Goal: Task Accomplishment & Management: Use online tool/utility

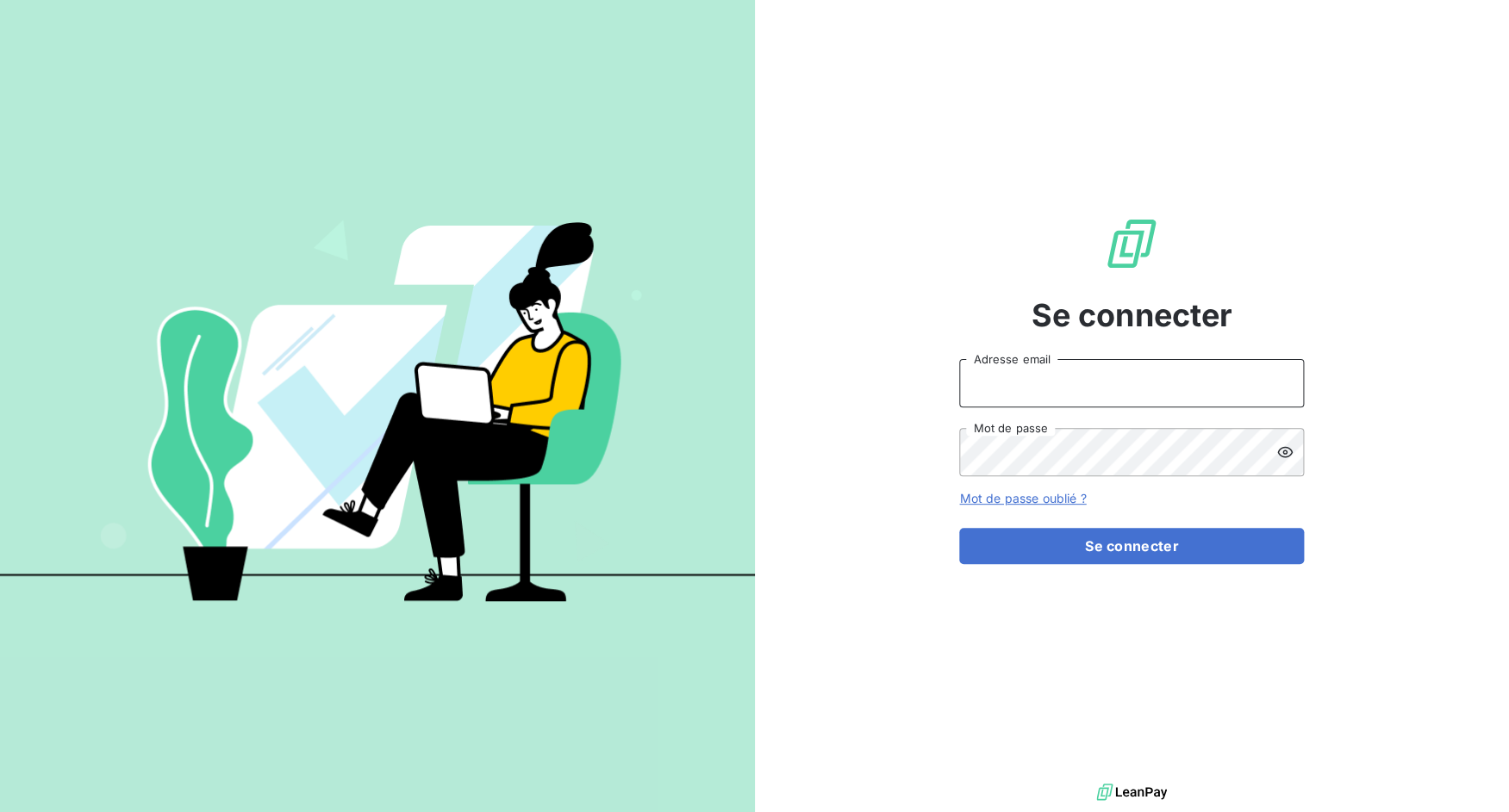
click at [1053, 381] on input "Adresse email" at bounding box center [1132, 383] width 345 height 48
drag, startPoint x: 1020, startPoint y: 380, endPoint x: 1121, endPoint y: 380, distance: 101.0
click at [1120, 380] on input "admin@3dcelo" at bounding box center [1132, 383] width 345 height 48
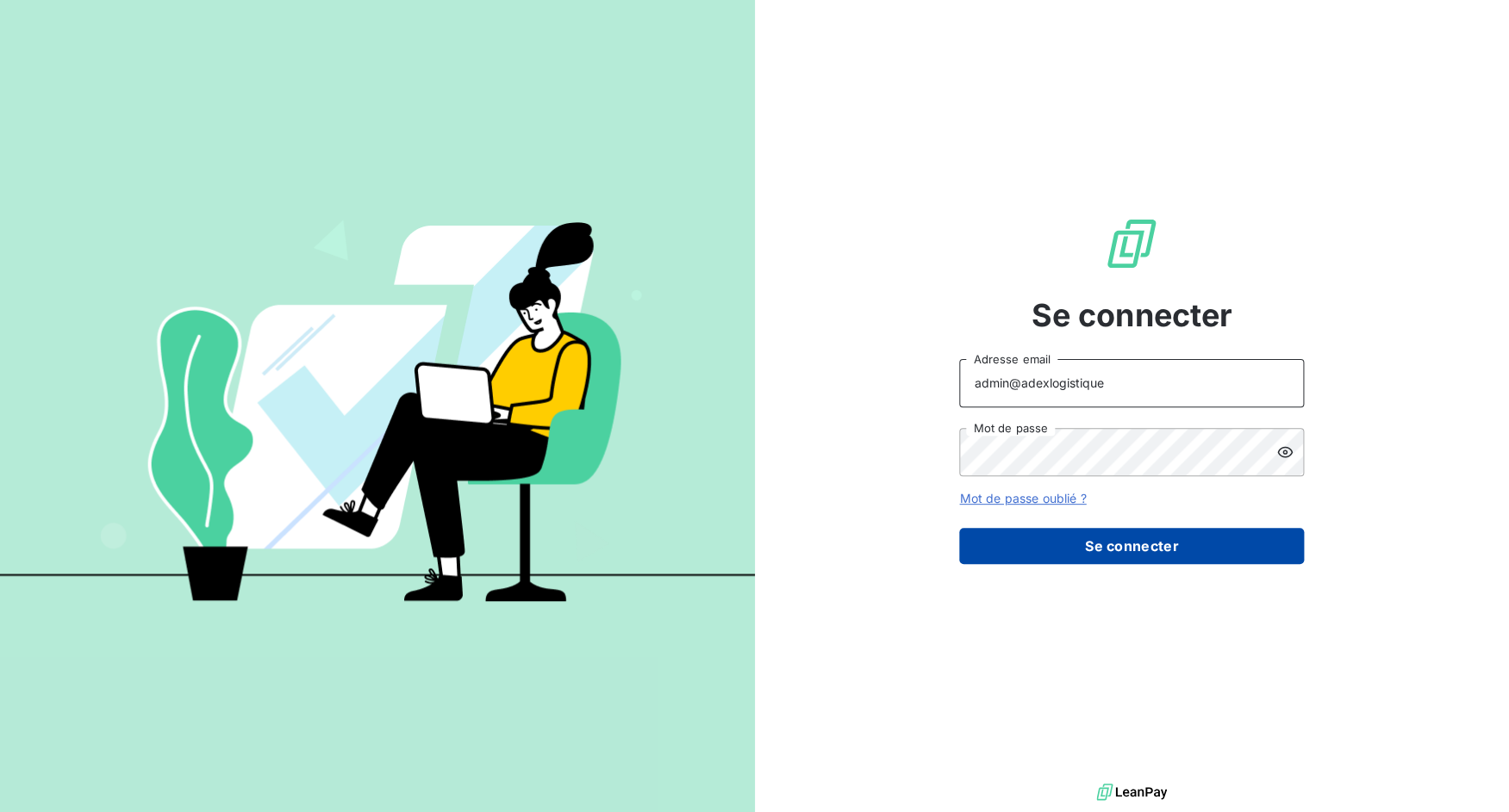
type input "admin@adexlogistique"
click at [962, 549] on button "Se connecter" at bounding box center [1132, 546] width 345 height 36
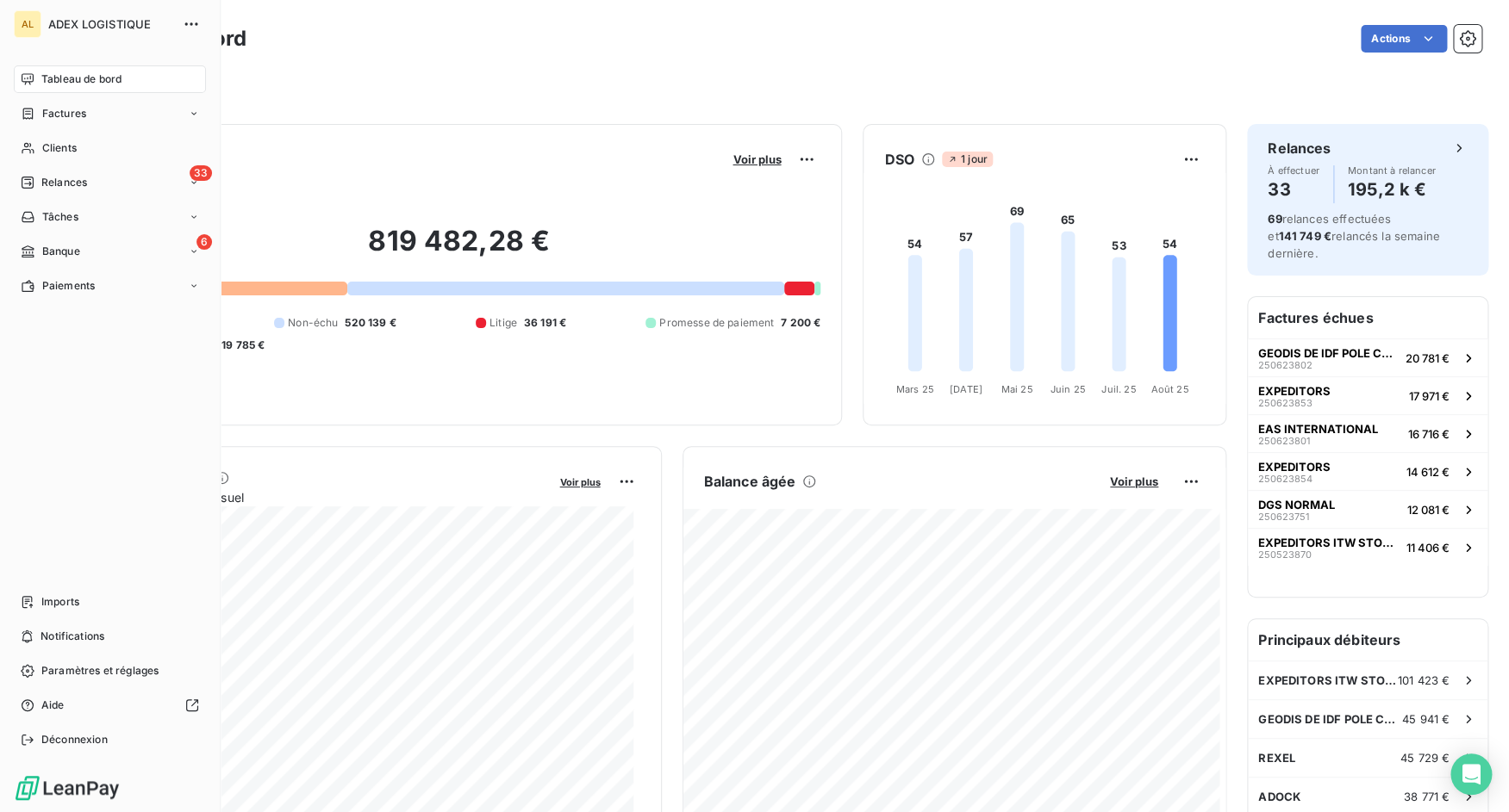
click at [42, 580] on div "Tableau de bord Factures Clients 33 Relances Tâches 6 Banque Paiements Imports …" at bounding box center [109, 409] width 192 height 688
click at [42, 584] on div "Tableau de bord Factures Clients 33 Relances Tâches 6 Banque Paiements Imports …" at bounding box center [109, 409] width 192 height 688
click at [43, 610] on div "Imports" at bounding box center [109, 602] width 192 height 28
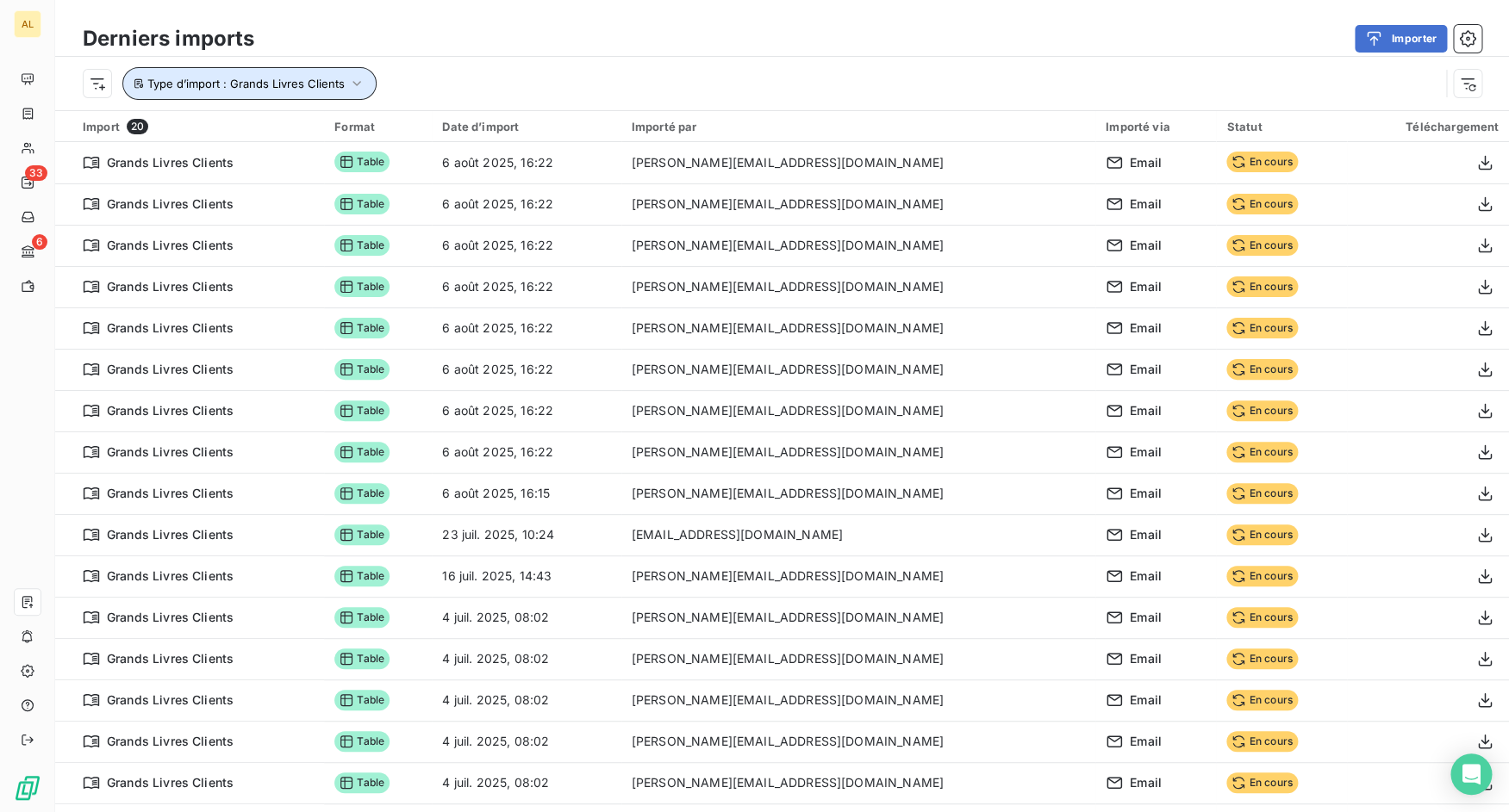
click at [367, 80] on button "Type d’import : Grands Livres Clients" at bounding box center [249, 83] width 254 height 33
click at [534, 41] on div "Importer" at bounding box center [878, 38] width 1206 height 28
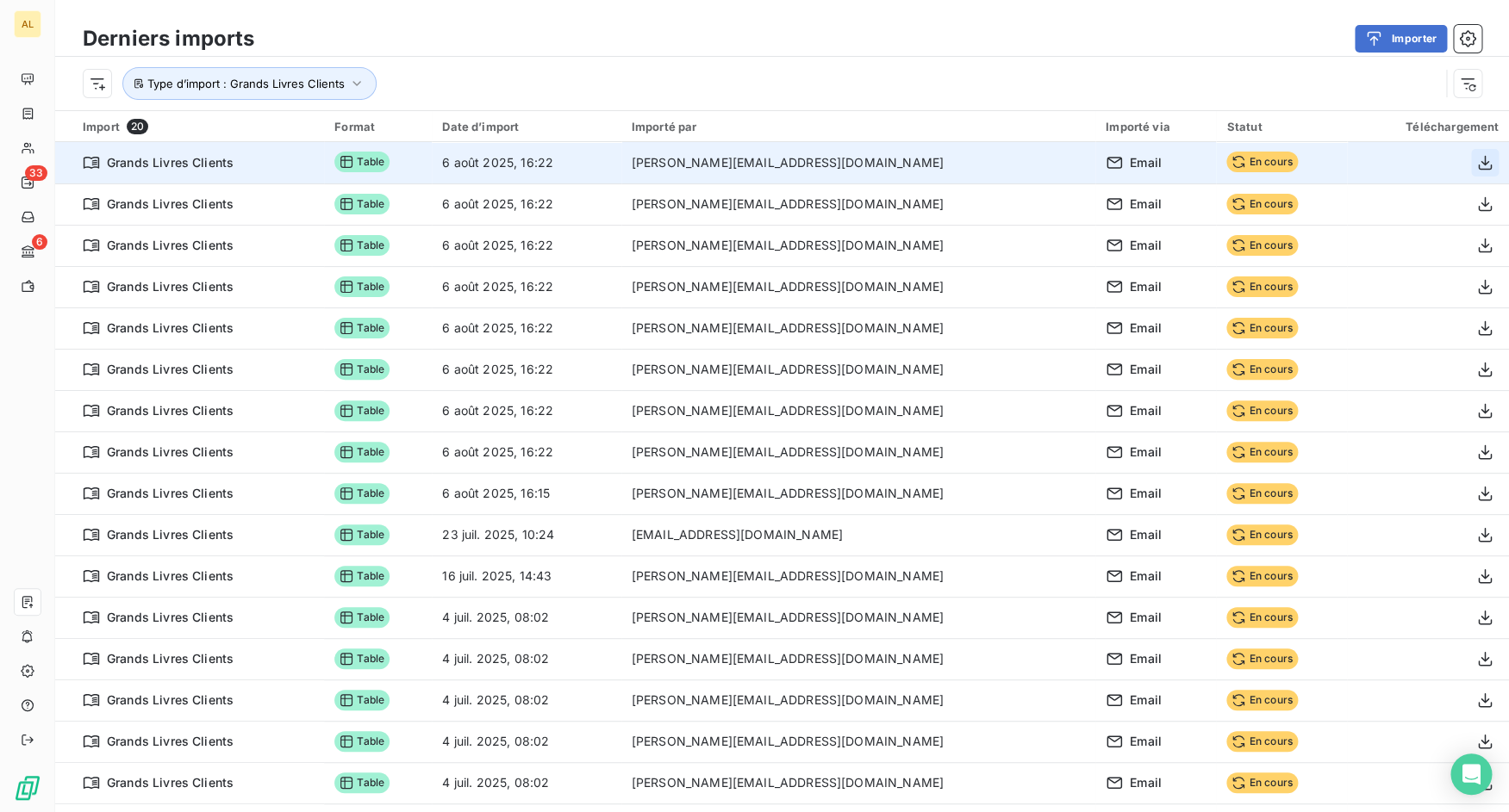
click at [1477, 162] on icon "button" at bounding box center [1484, 162] width 14 height 15
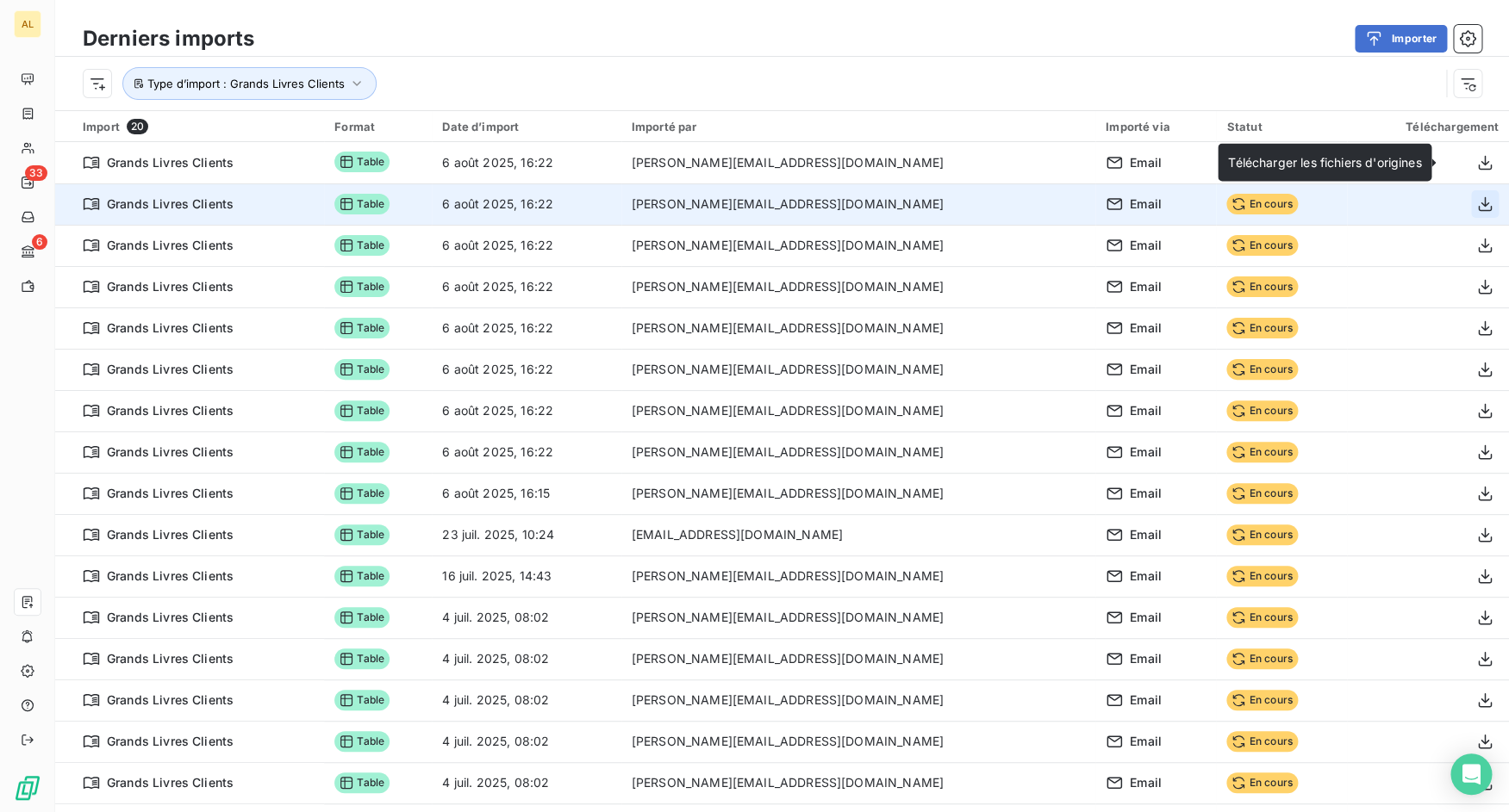
click at [1475, 204] on icon "button" at bounding box center [1483, 203] width 17 height 17
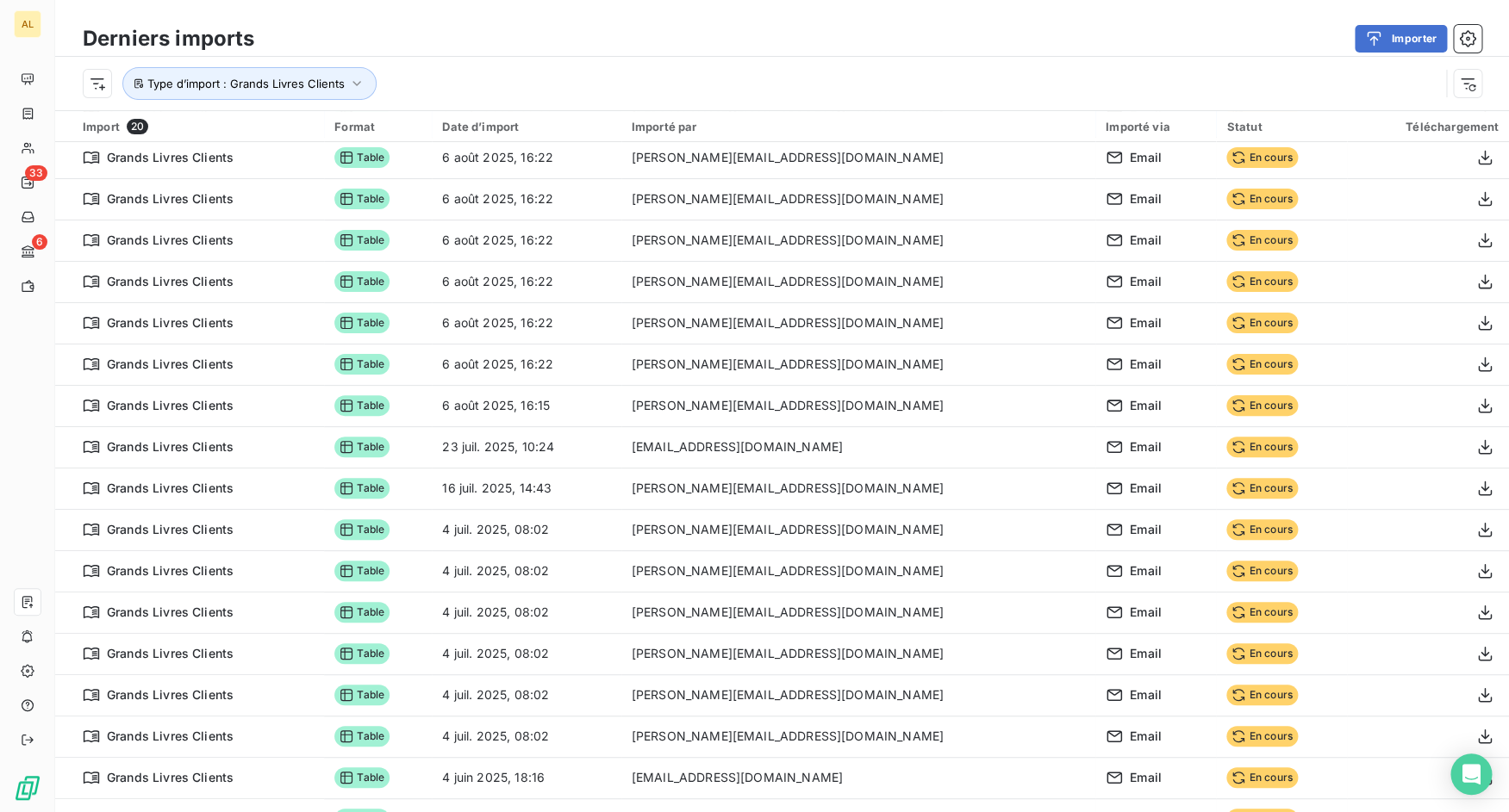
scroll to position [158, 0]
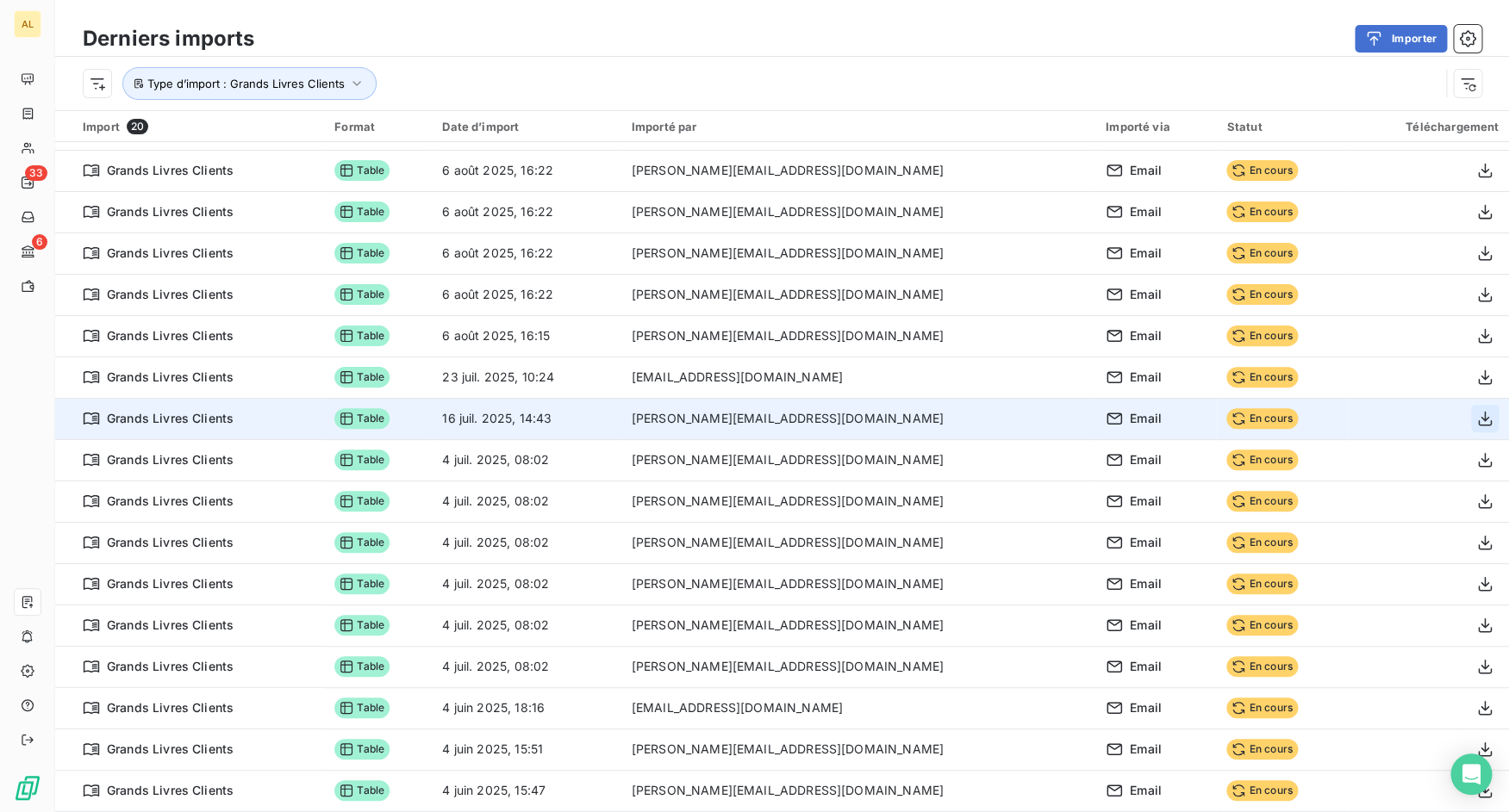
click at [1475, 416] on icon "button" at bounding box center [1483, 418] width 17 height 17
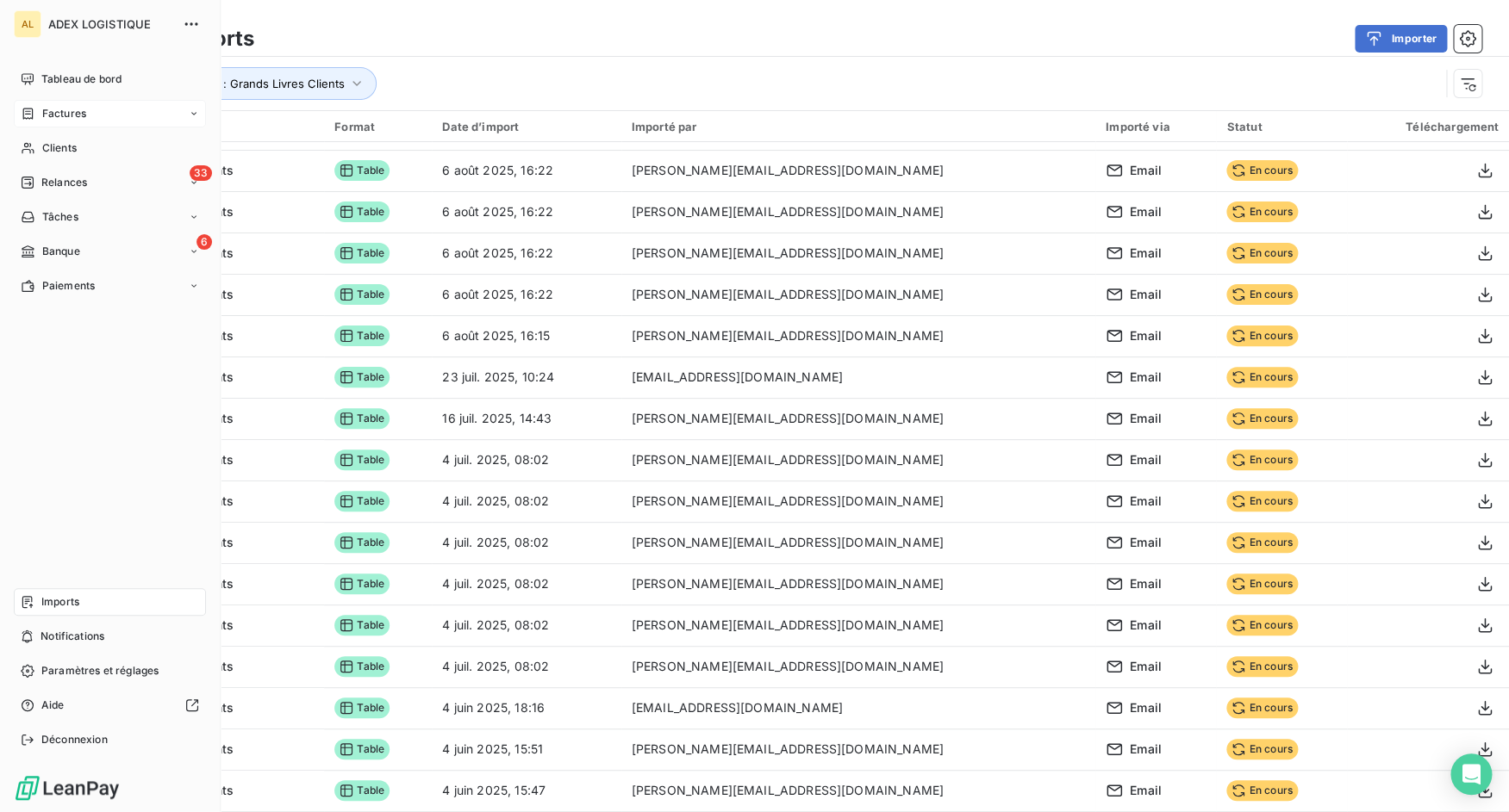
click at [32, 111] on icon at bounding box center [29, 112] width 10 height 11
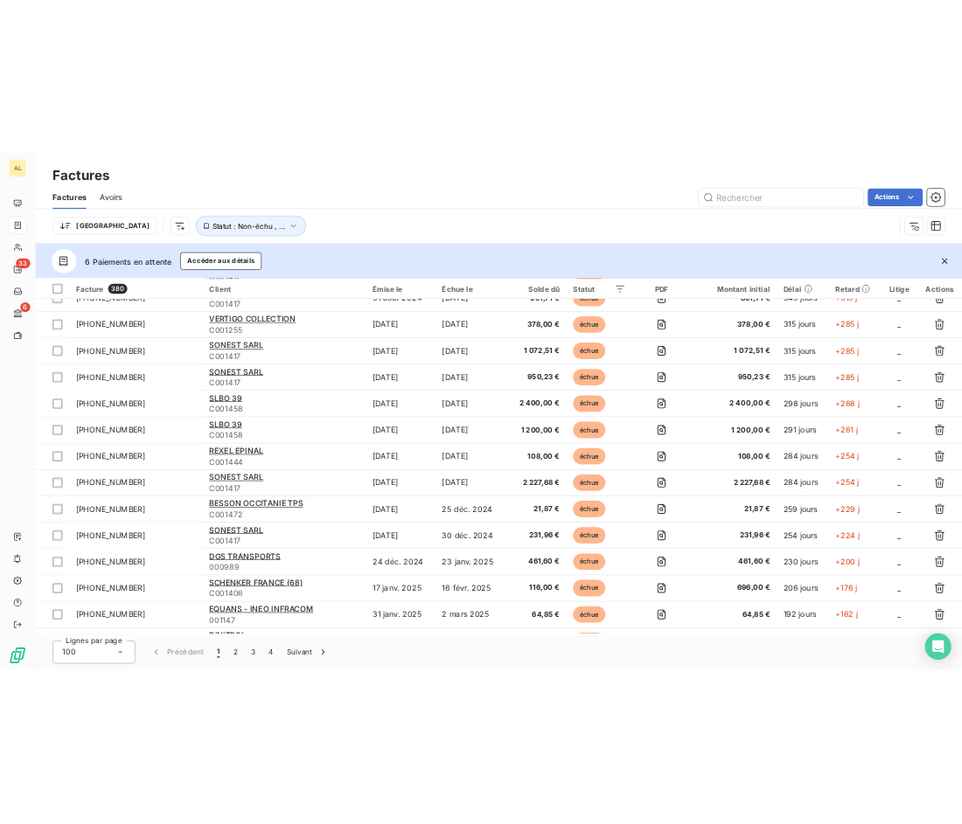
scroll to position [183, 0]
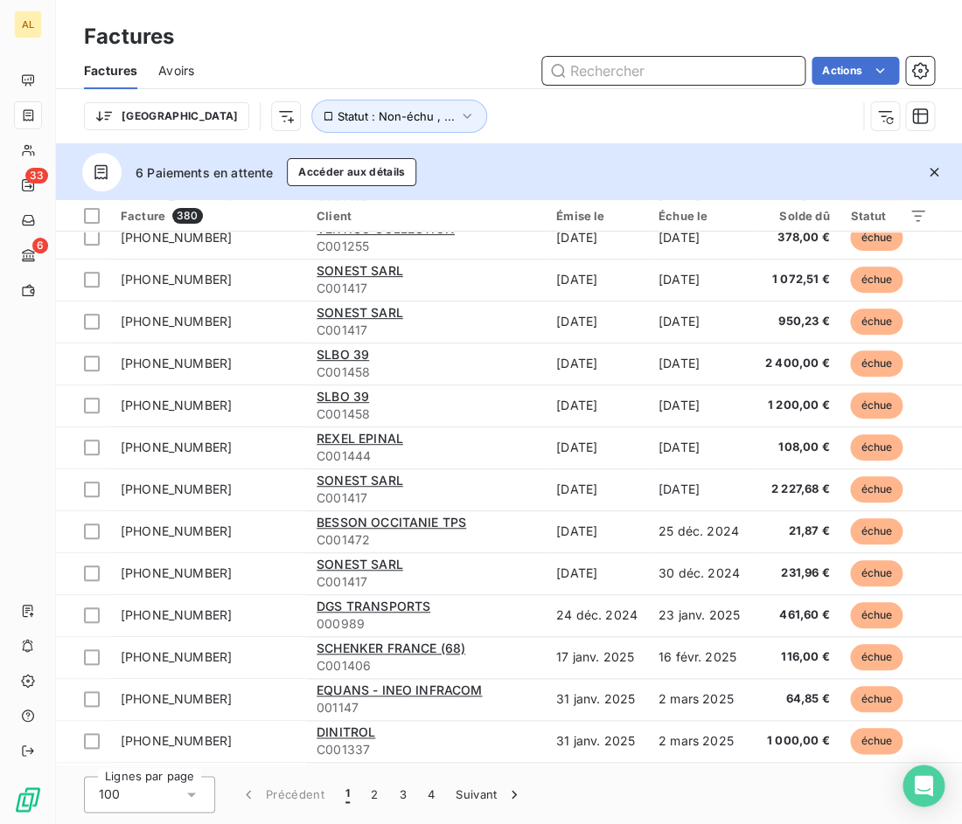
click at [183, 74] on span "Avoirs" at bounding box center [176, 70] width 36 height 17
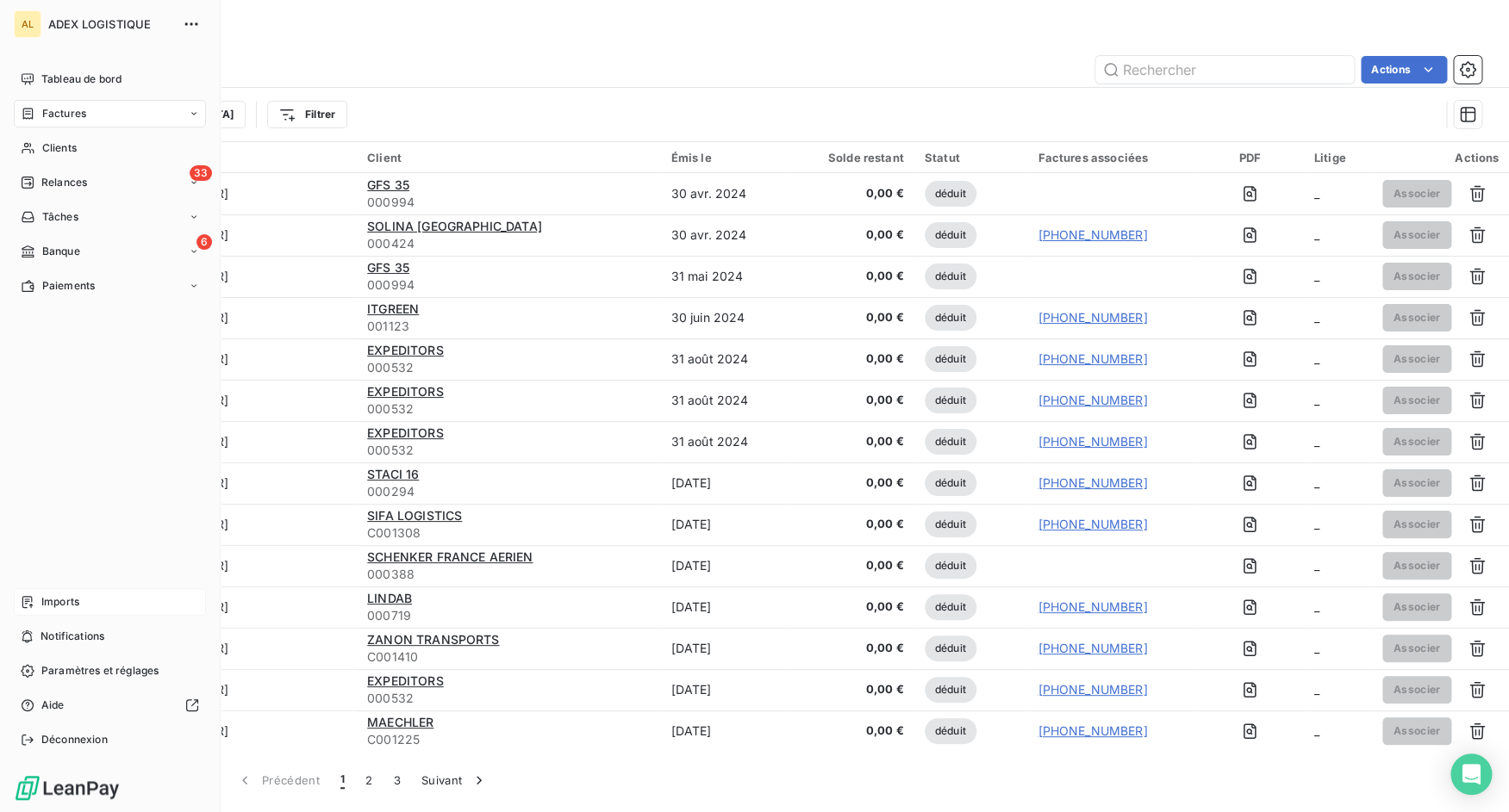
click at [39, 600] on div "Imports" at bounding box center [109, 602] width 192 height 28
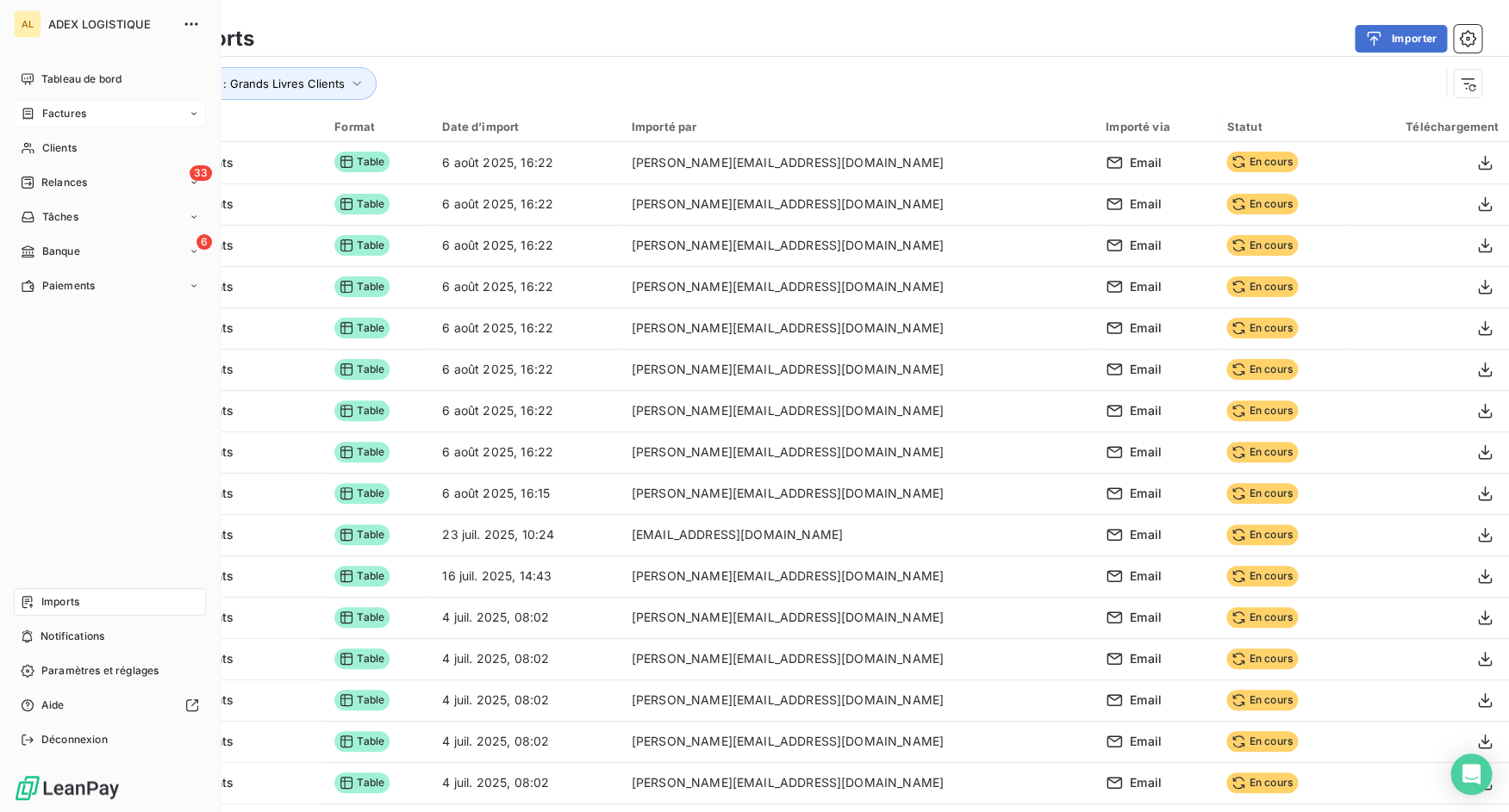
click at [26, 117] on icon at bounding box center [28, 113] width 15 height 14
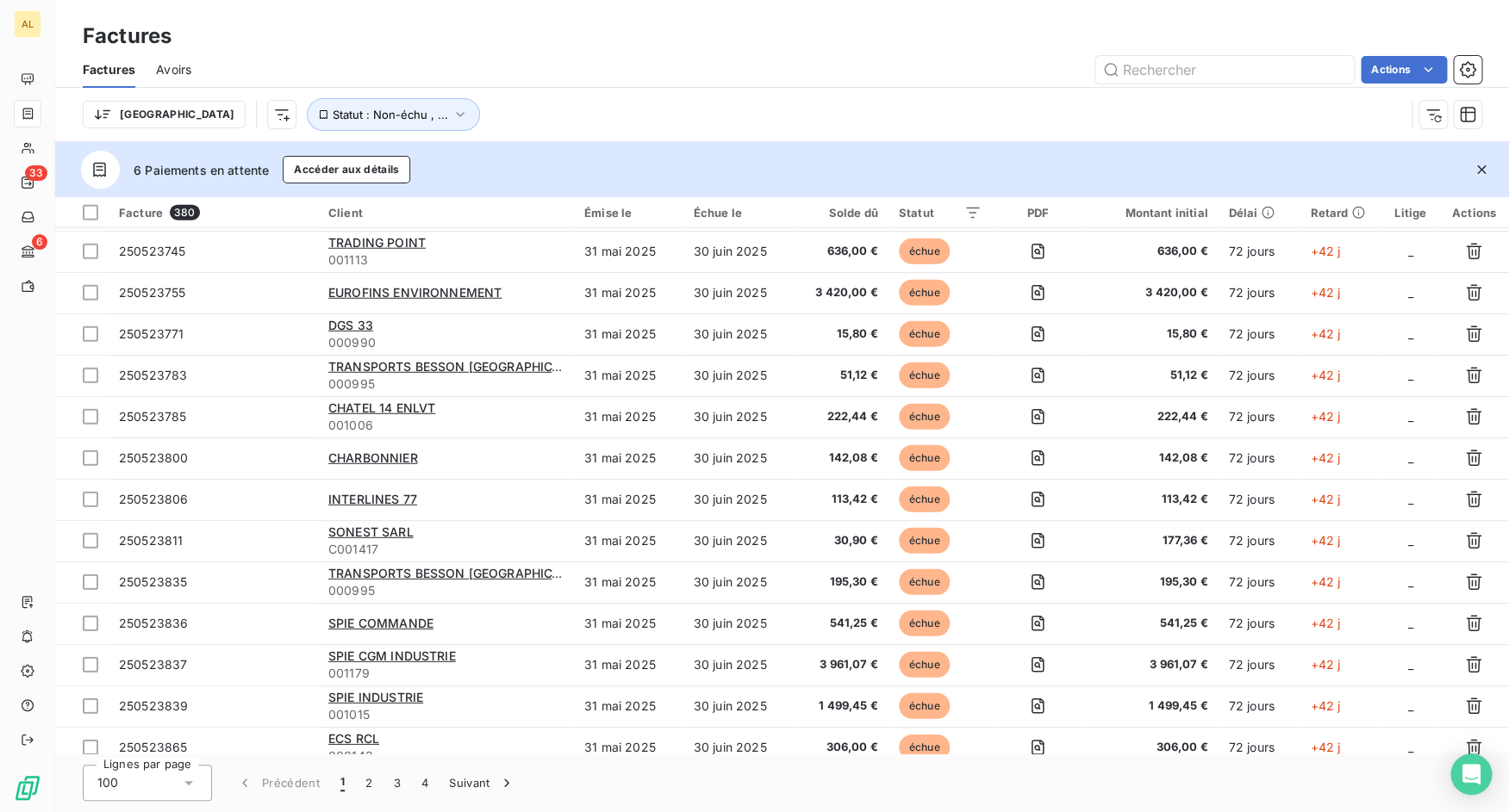
scroll to position [1978, 0]
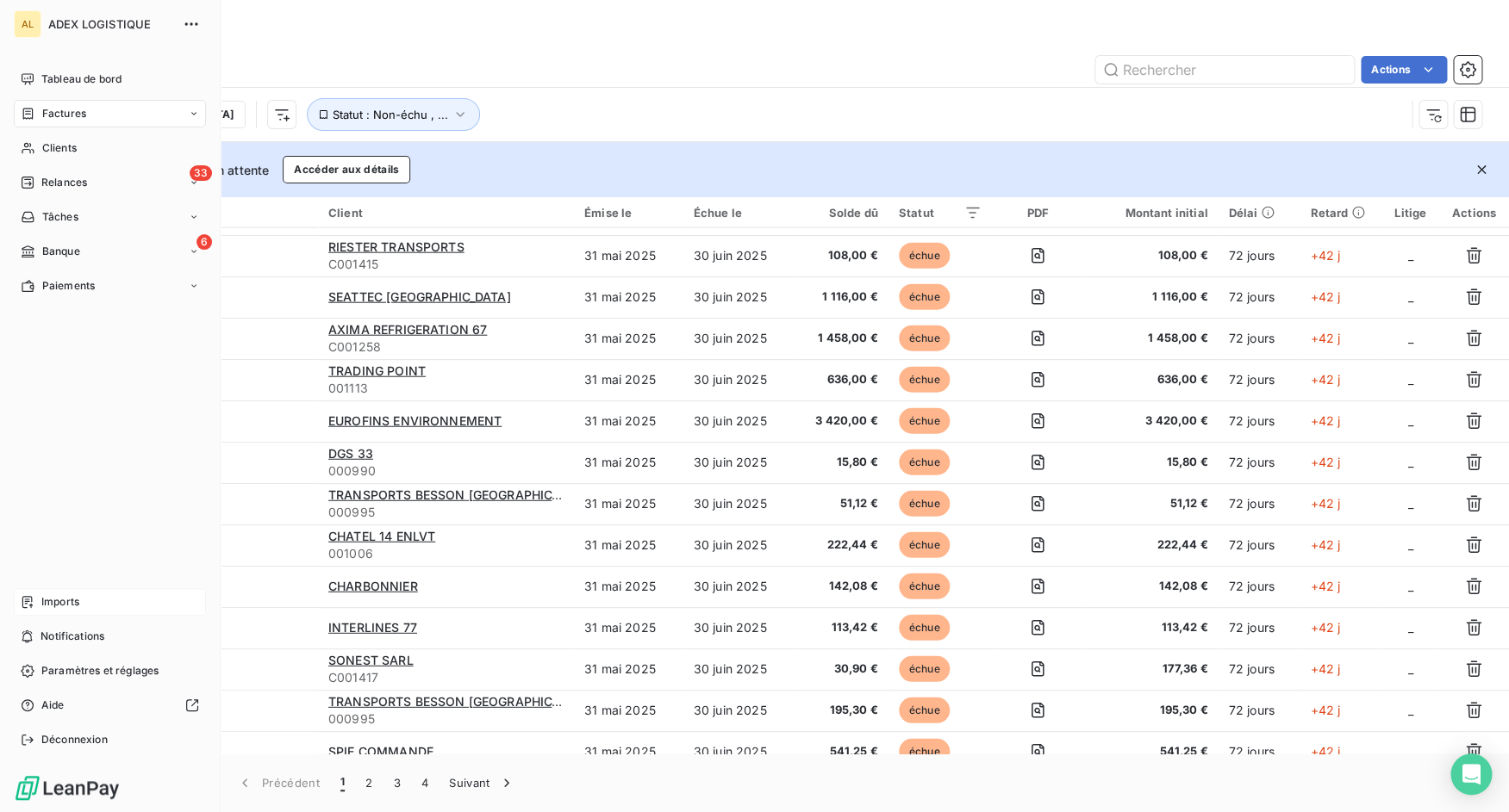
click at [31, 601] on icon at bounding box center [28, 602] width 14 height 14
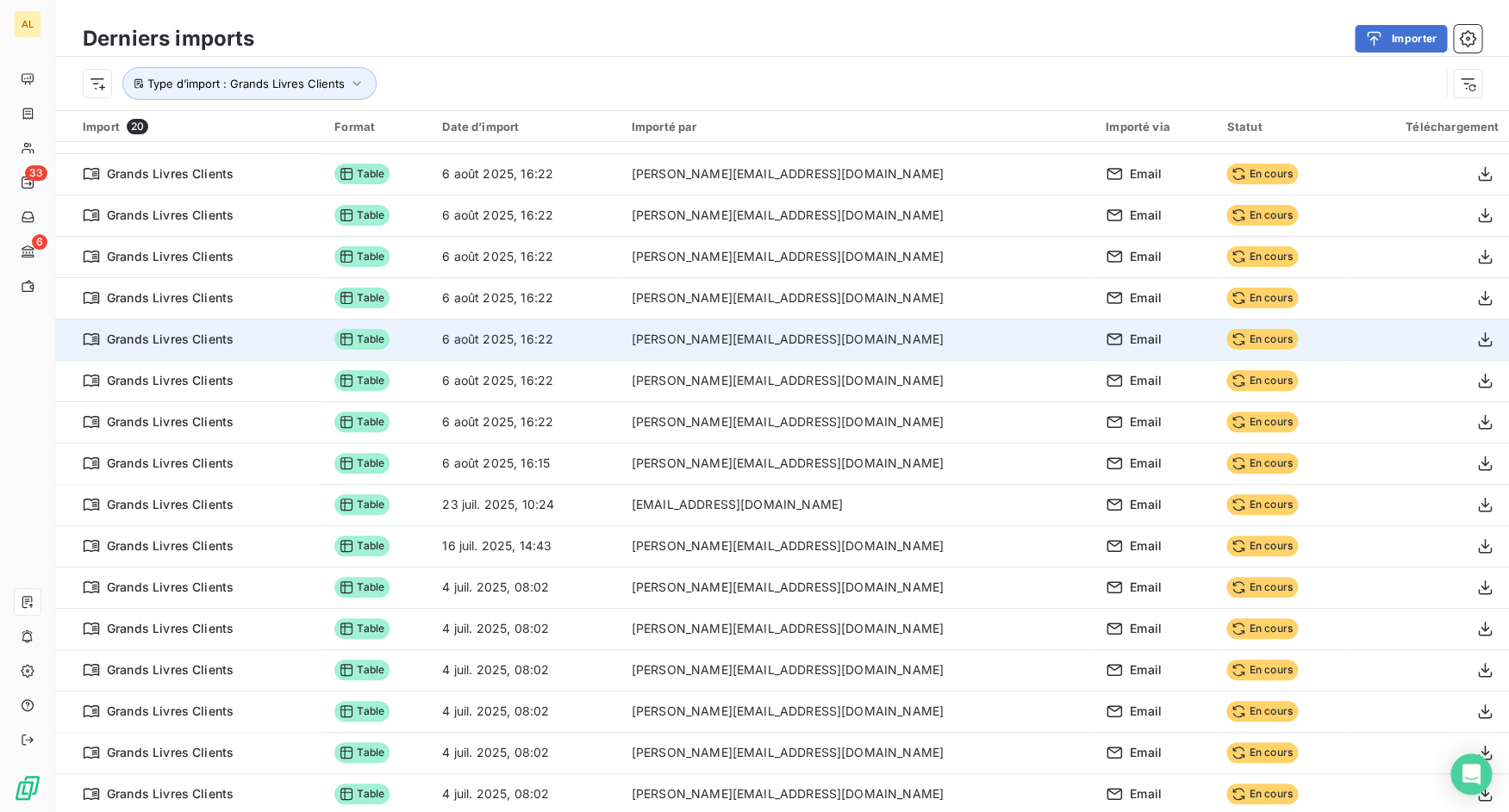
scroll to position [158, 0]
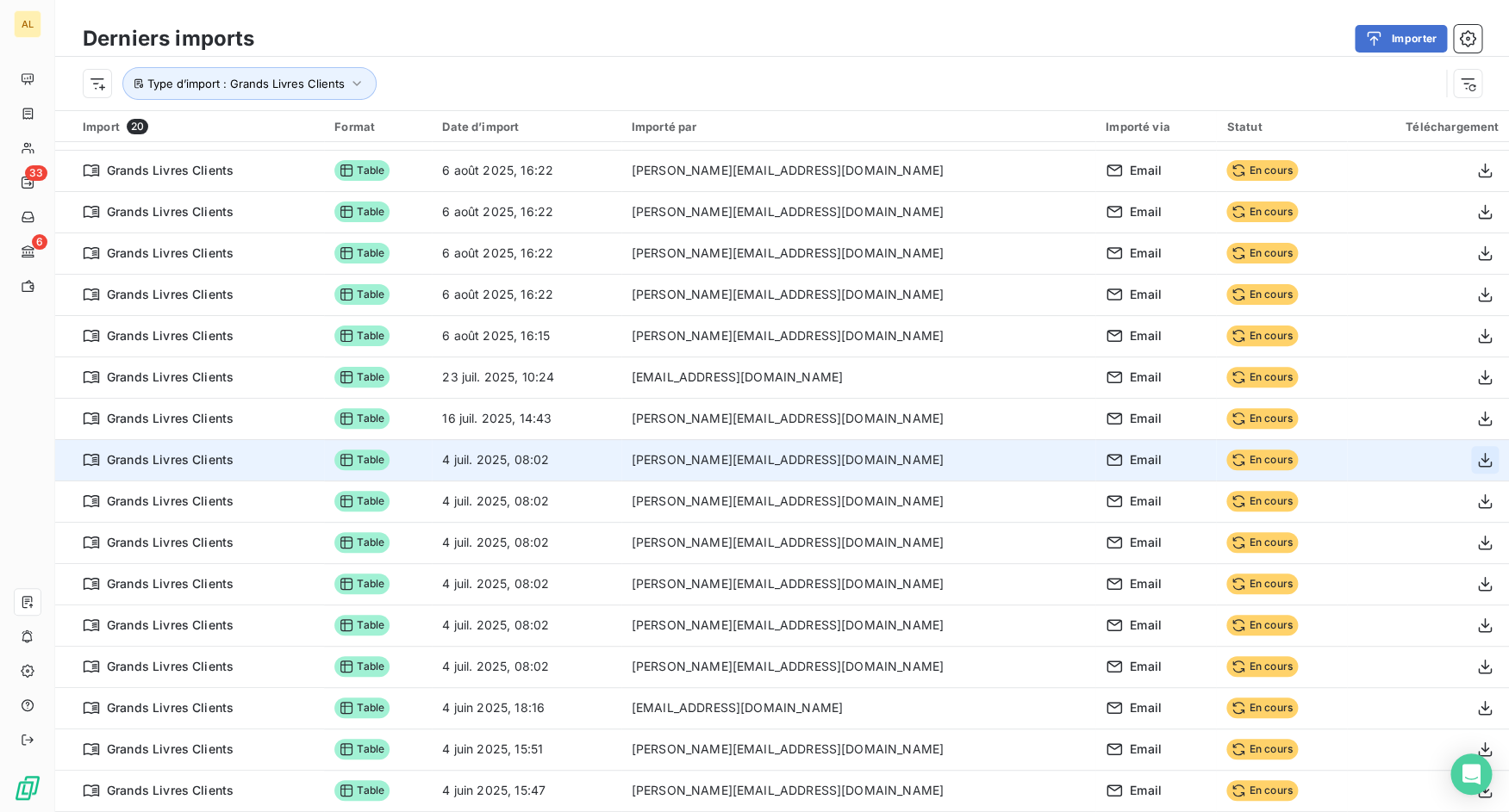
click at [1475, 461] on icon "button" at bounding box center [1483, 459] width 17 height 17
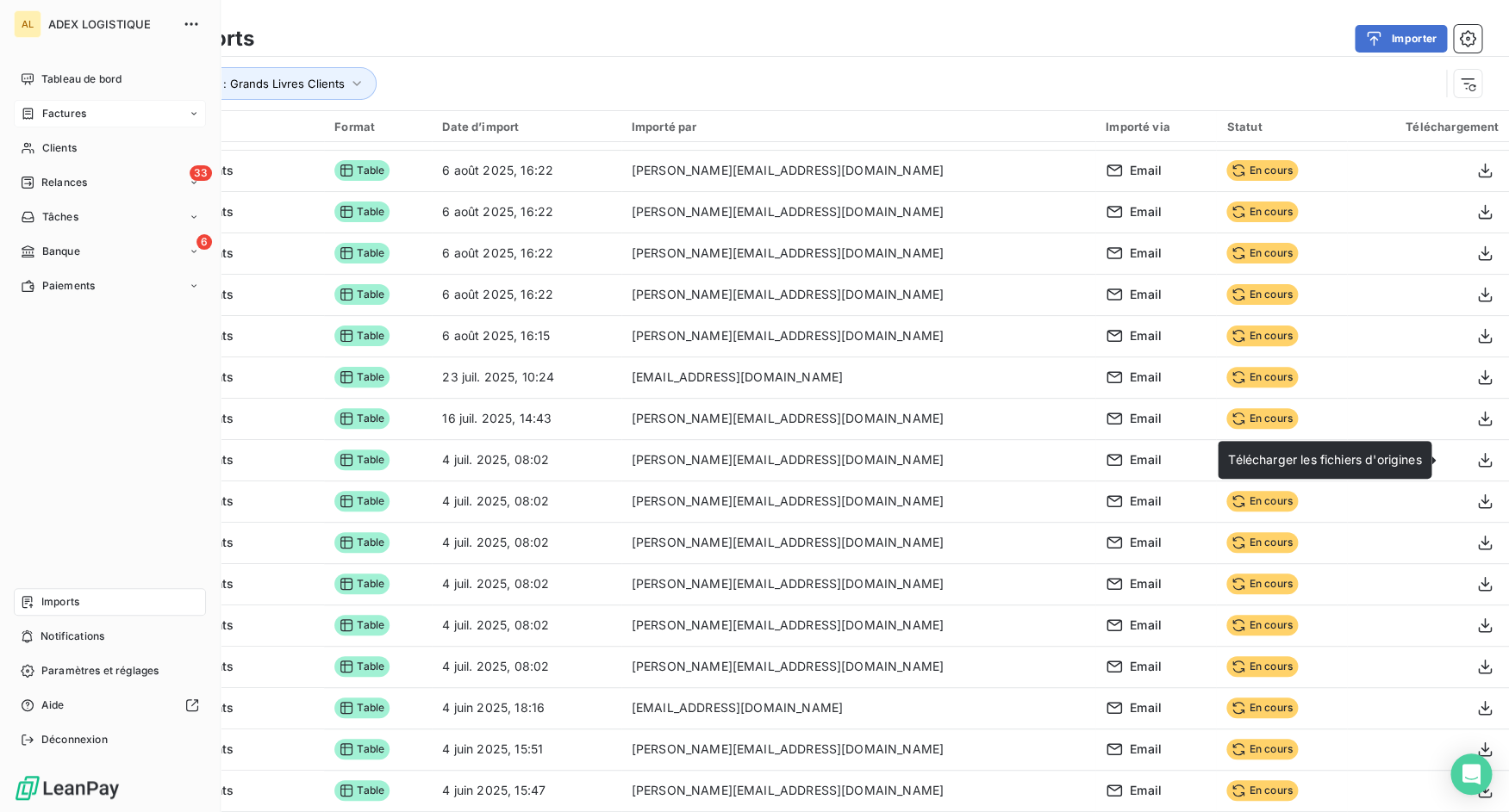
click at [28, 113] on icon at bounding box center [29, 112] width 10 height 11
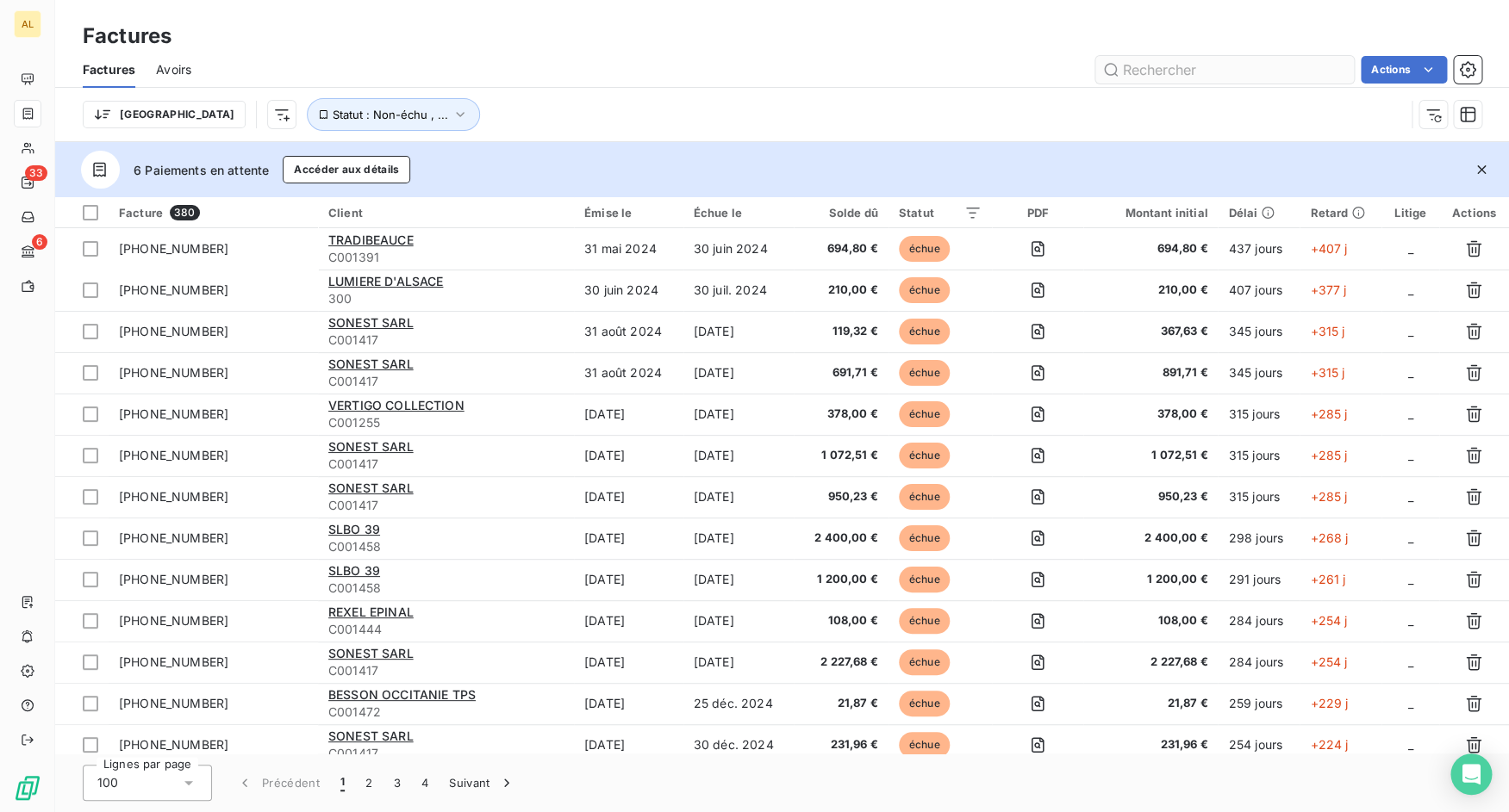
click at [1132, 72] on input "text" at bounding box center [1224, 70] width 258 height 28
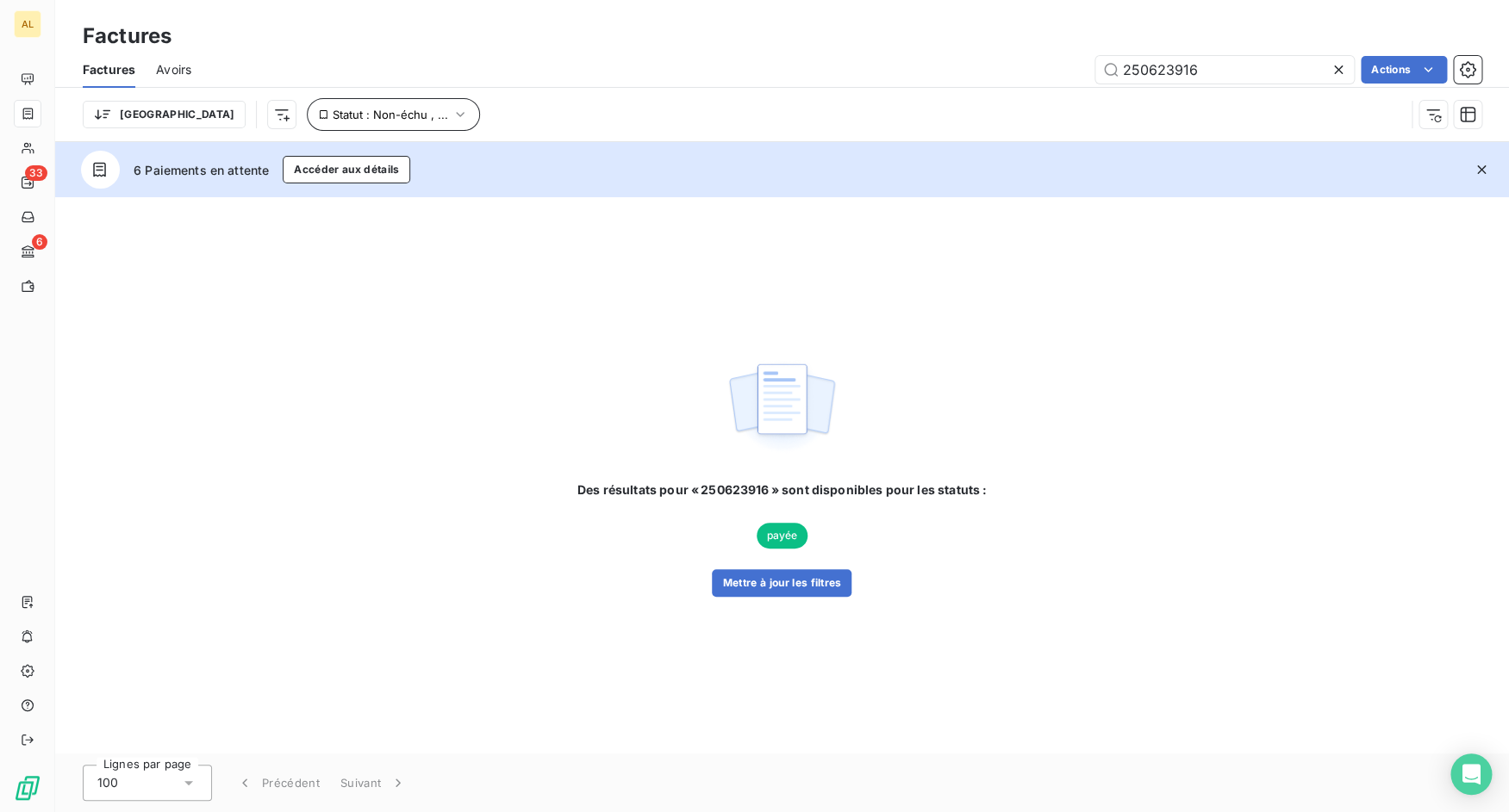
type input "250623916"
click at [372, 102] on button "Statut : Non-échu , ..." at bounding box center [393, 114] width 173 height 33
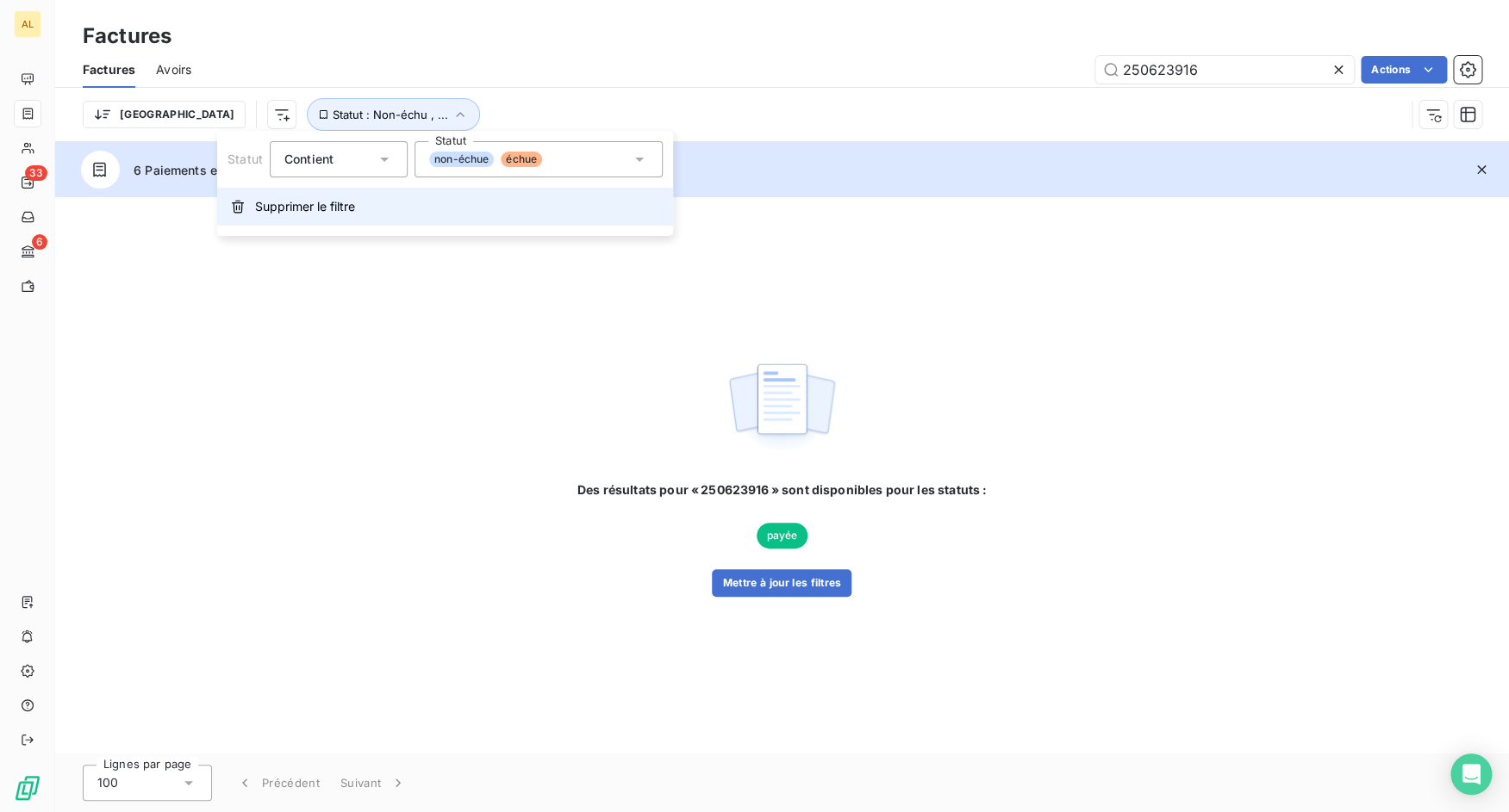
click at [331, 209] on span "Supprimer le filtre" at bounding box center [305, 206] width 100 height 17
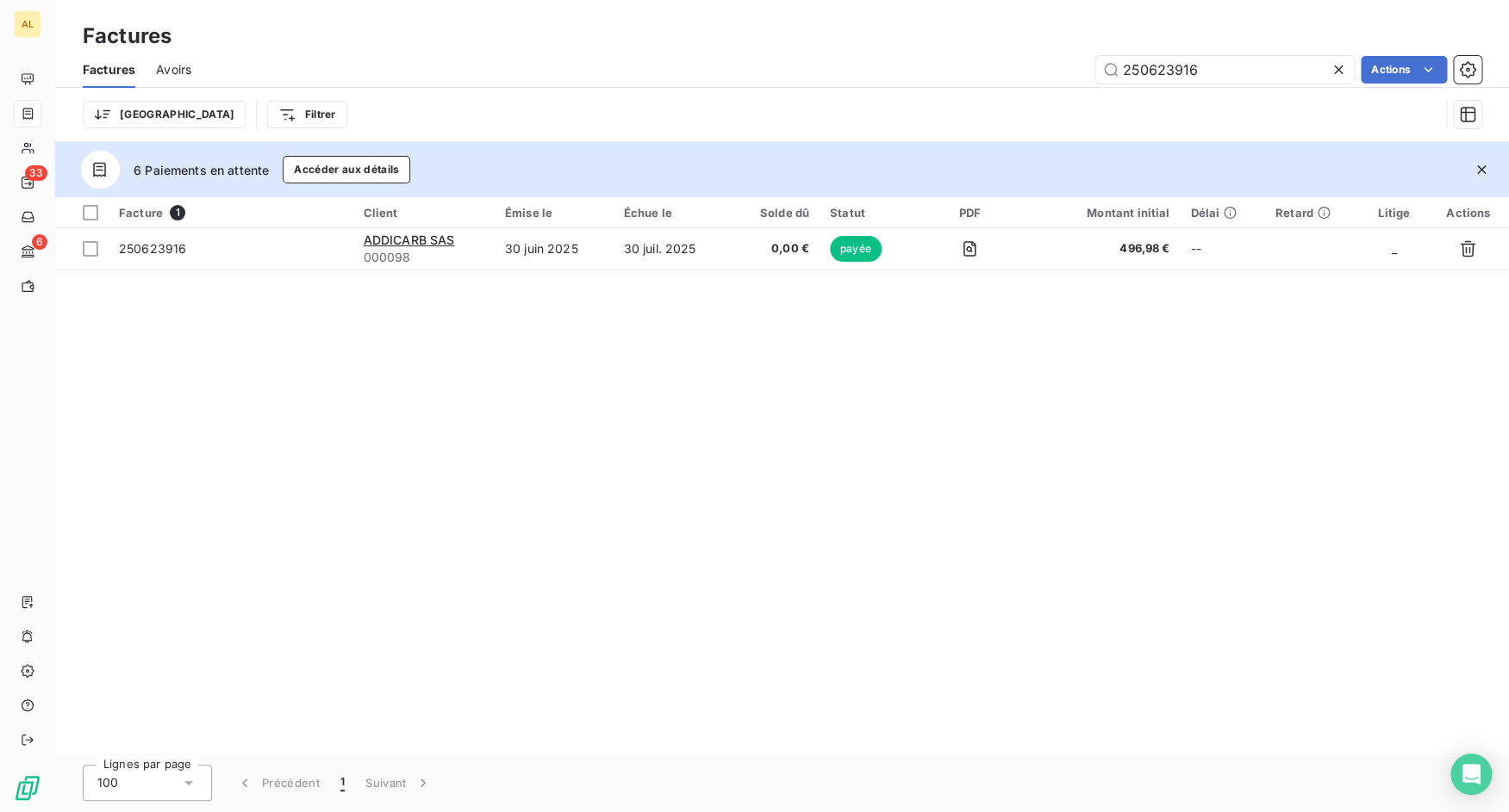
click at [1338, 72] on icon at bounding box center [1338, 69] width 9 height 9
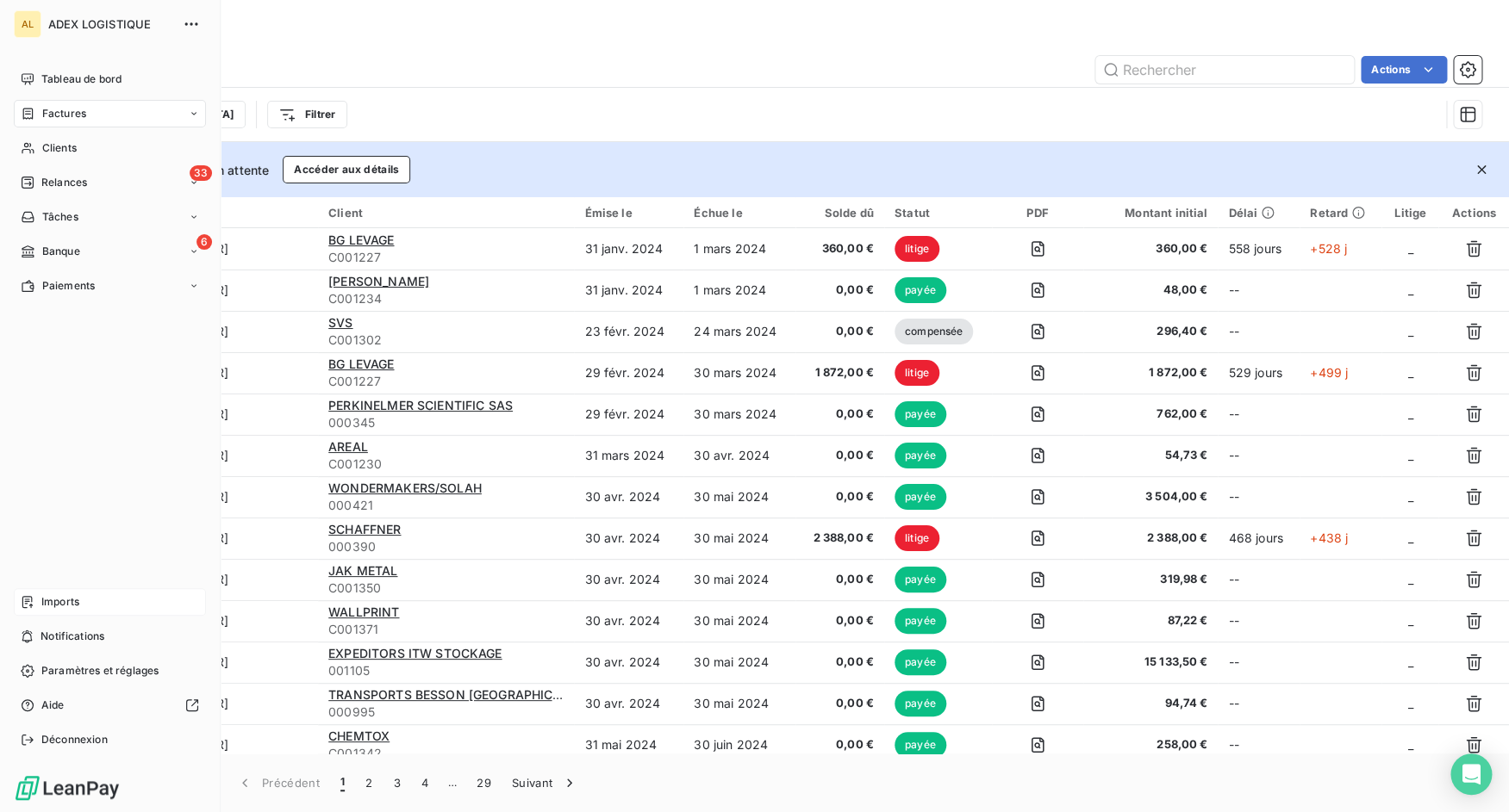
click at [44, 606] on span "Imports" at bounding box center [60, 602] width 37 height 16
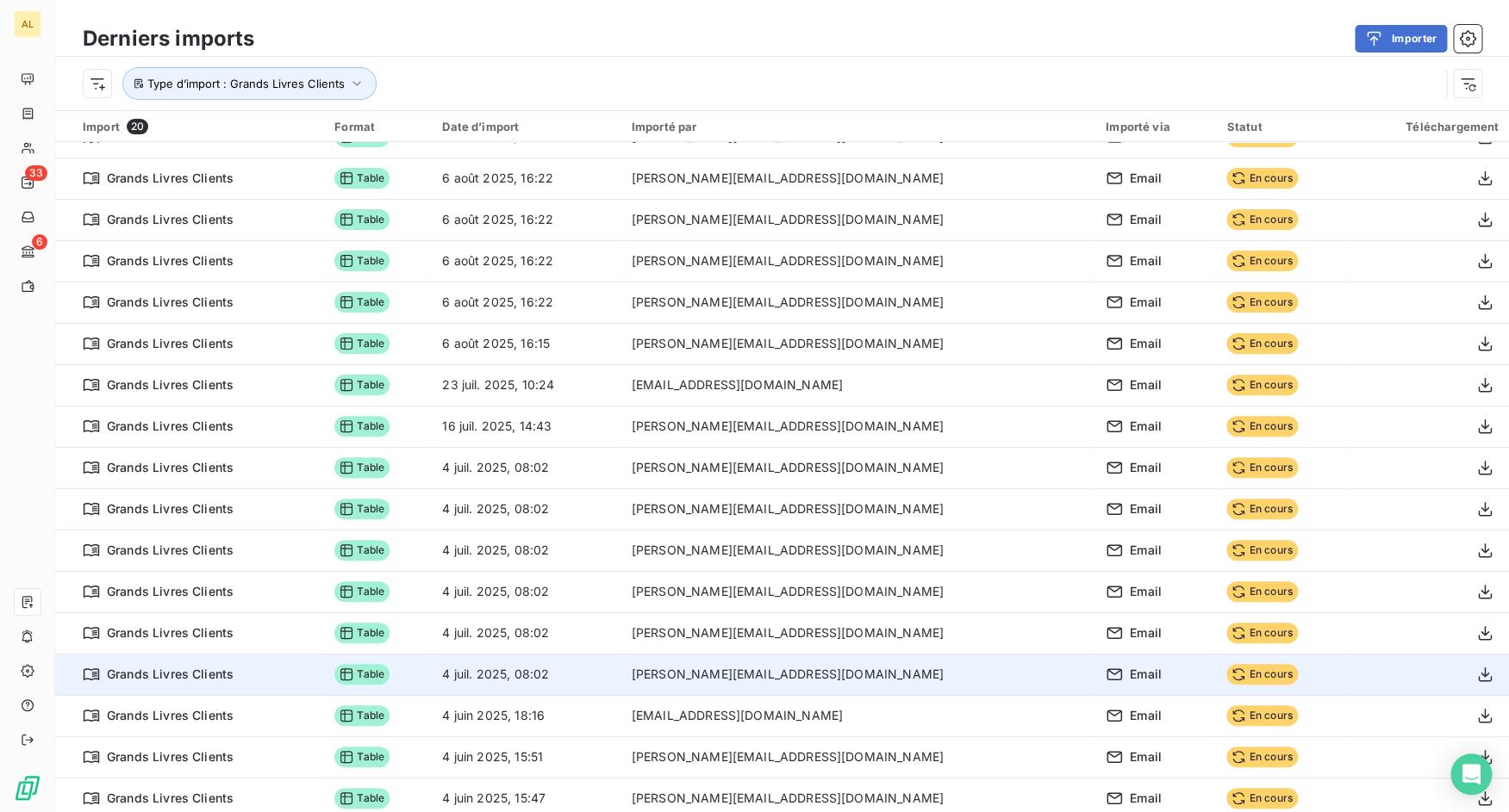
scroll to position [158, 0]
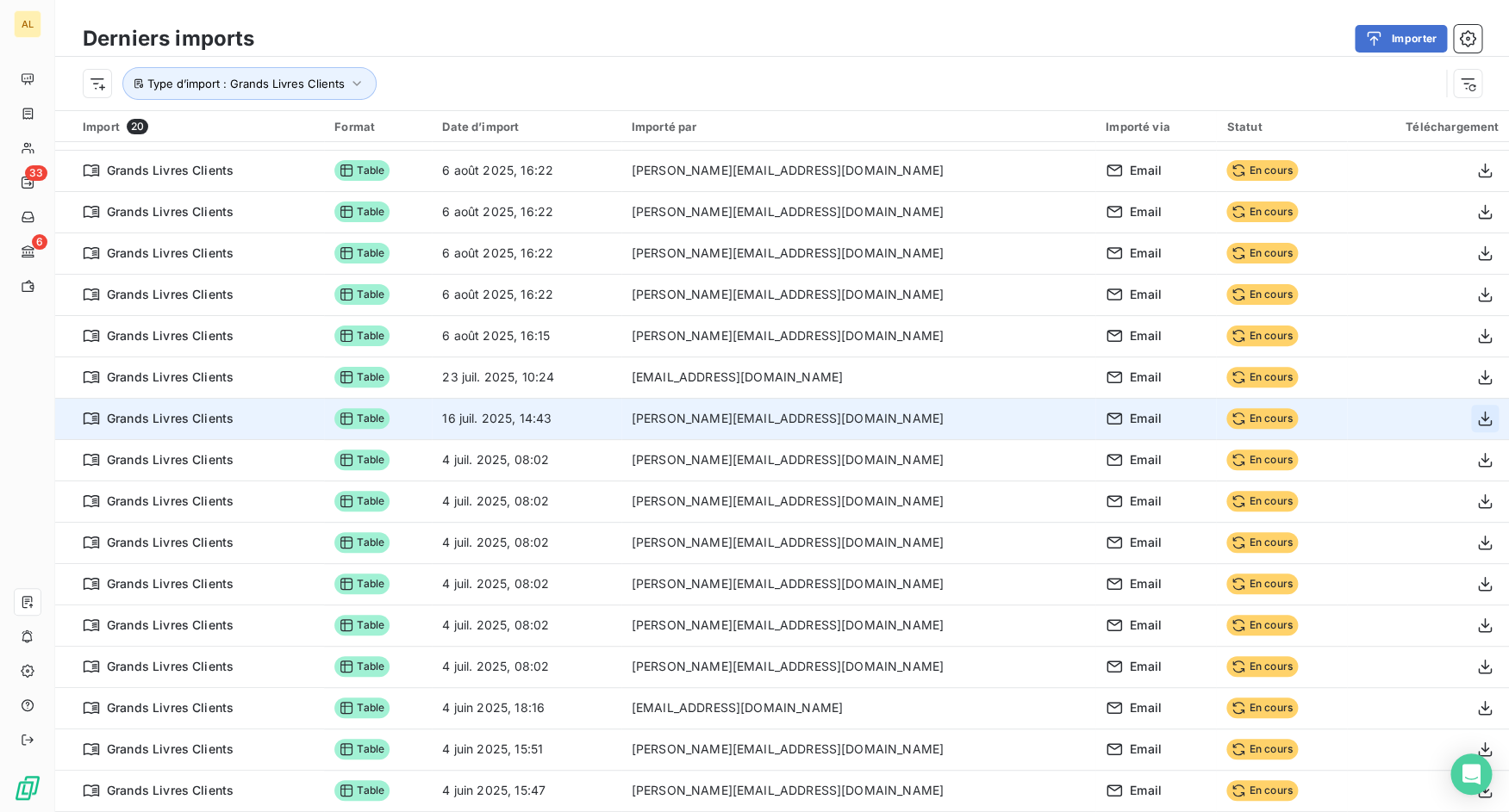
click at [1475, 422] on icon "button" at bounding box center [1483, 418] width 17 height 17
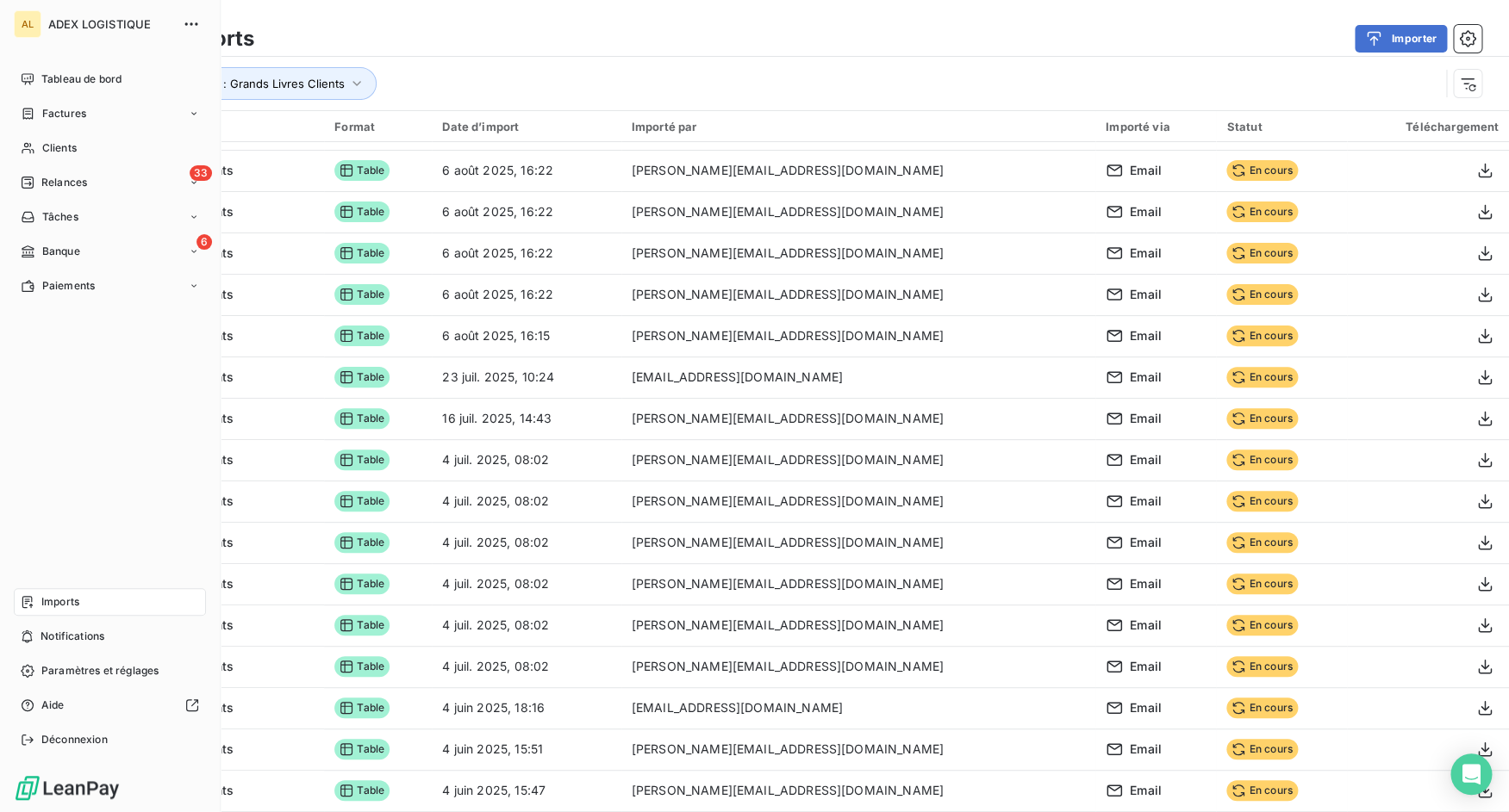
click at [74, 764] on div "AL ADEX LOGISTIQUE Tableau de bord Factures Clients 33 Relances Tâches 6 Banque…" at bounding box center [110, 406] width 221 height 812
click at [74, 745] on span "Déconnexion" at bounding box center [74, 740] width 66 height 16
